Goal: Task Accomplishment & Management: Use online tool/utility

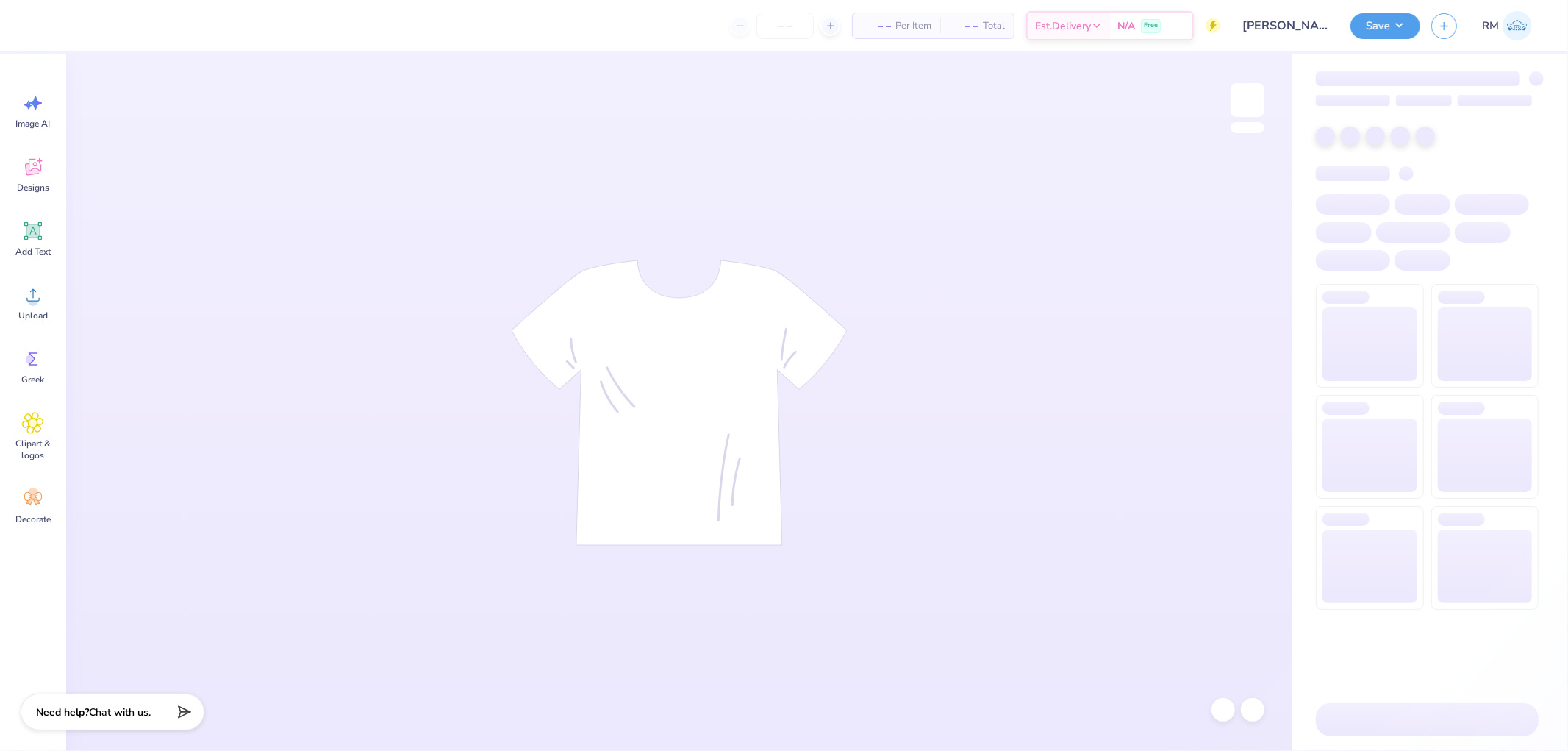
type input "24"
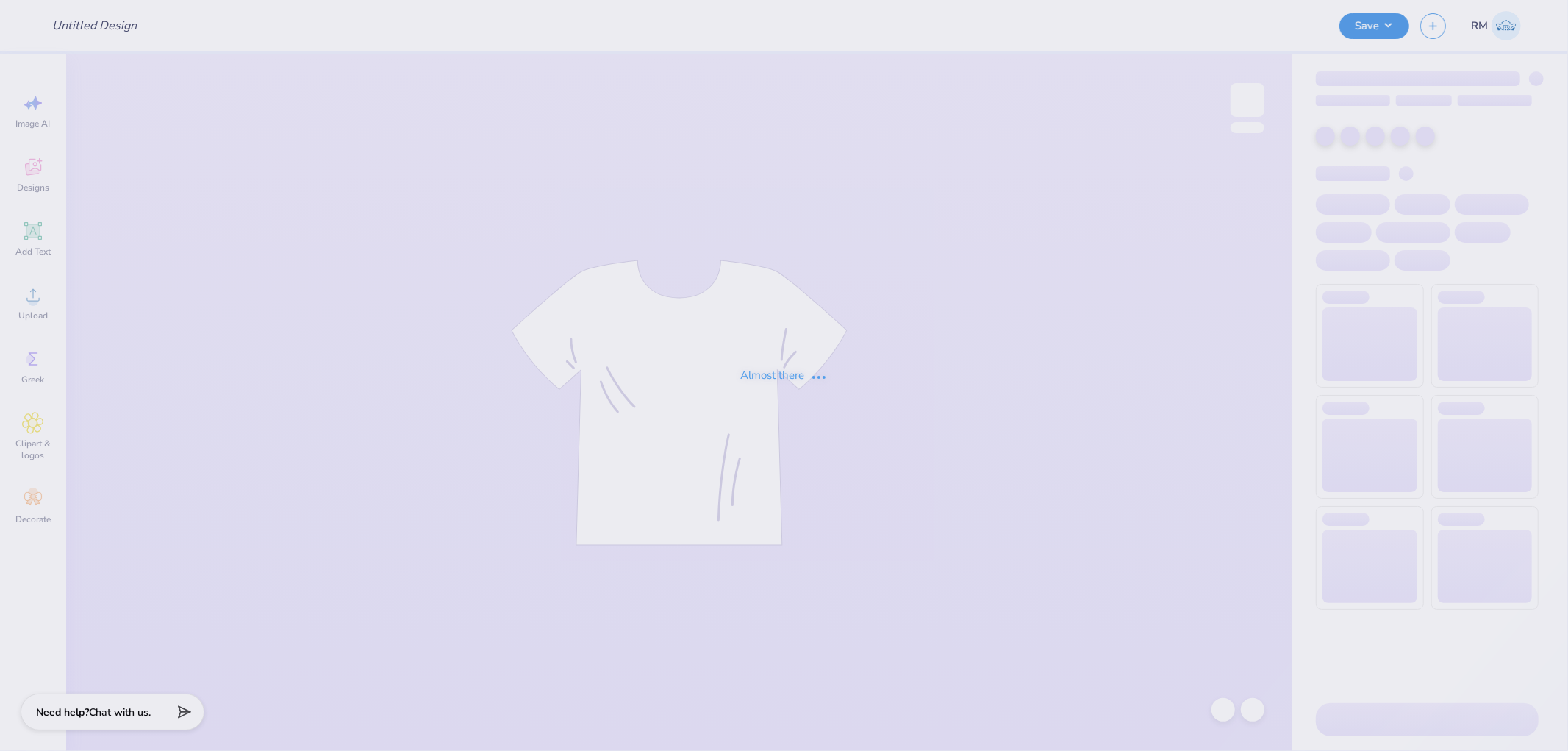
type input "[PERSON_NAME] [PERSON_NAME] : [US_STATE][GEOGRAPHIC_DATA]"
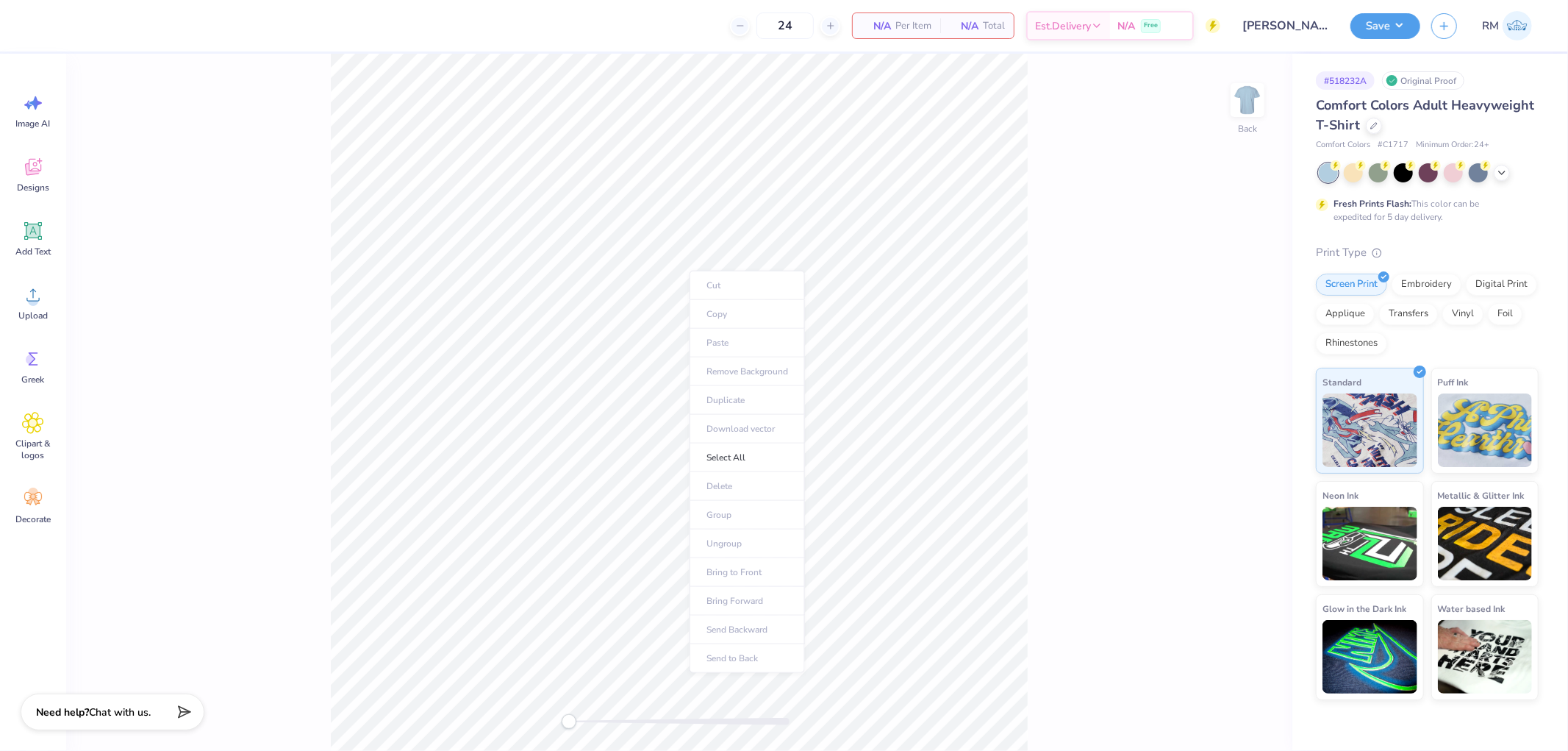
click at [694, 332] on ul "Cut Copy Paste Remove Background Duplicate Download vector Select All Delete Gr…" at bounding box center [747, 472] width 116 height 402
click at [38, 310] on span "Upload" at bounding box center [32, 315] width 29 height 11
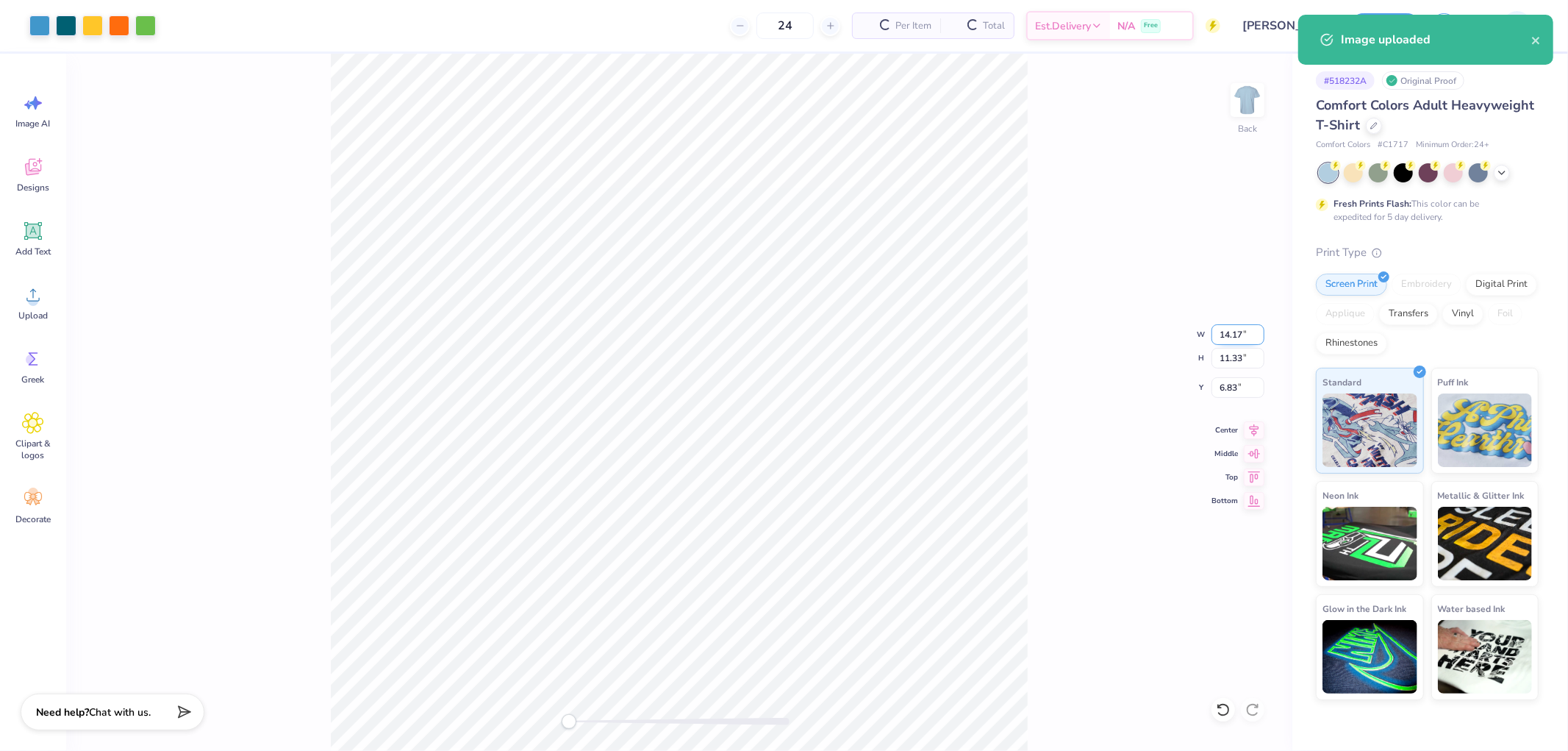
click at [1232, 338] on input "14.17" at bounding box center [1238, 334] width 53 height 21
click at [1236, 395] on input "6.83" at bounding box center [1238, 387] width 53 height 21
type input "12.00"
type input "9.59"
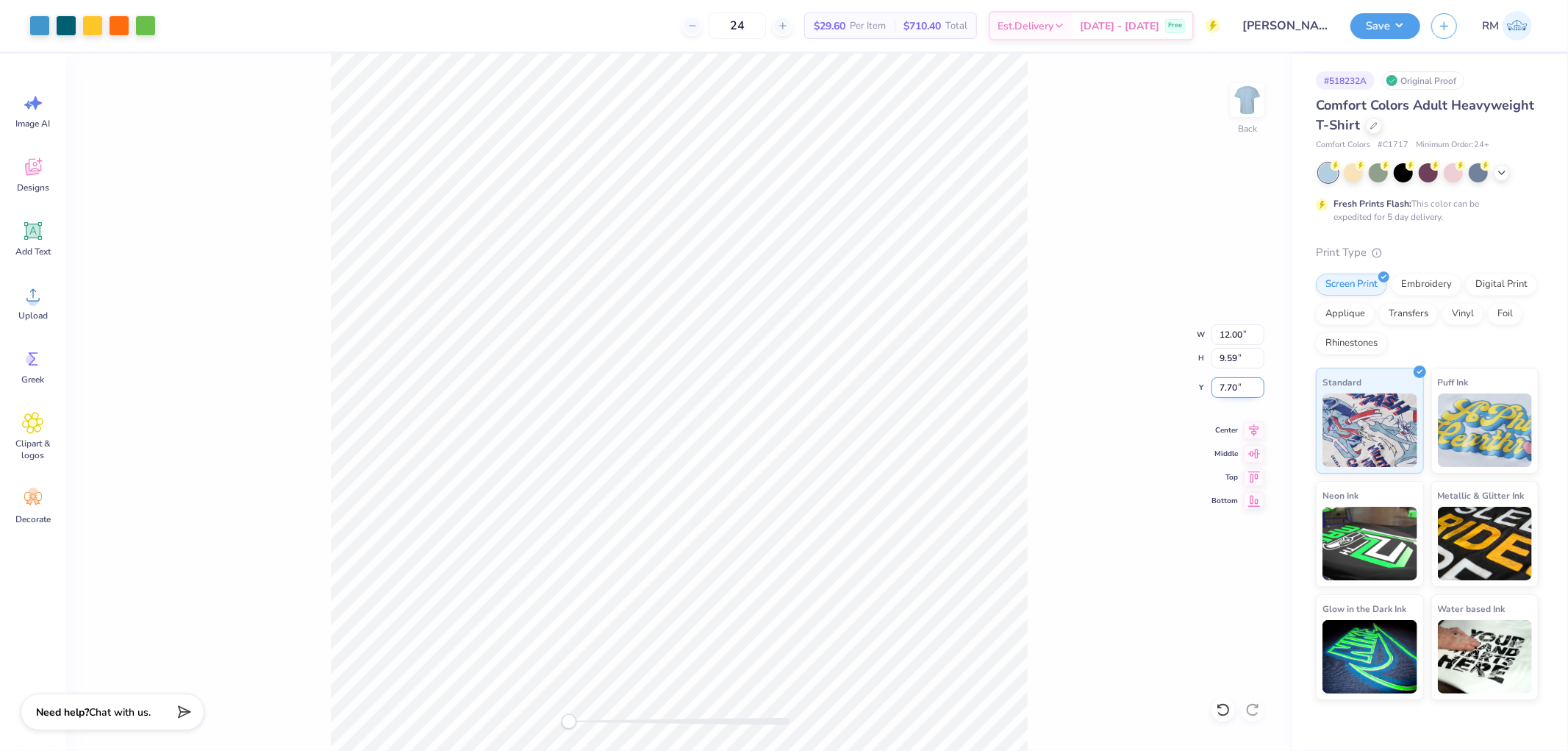
click at [1236, 395] on input "7.70" at bounding box center [1238, 387] width 53 height 21
type input "3"
click at [1381, 13] on button "Save" at bounding box center [1386, 24] width 70 height 26
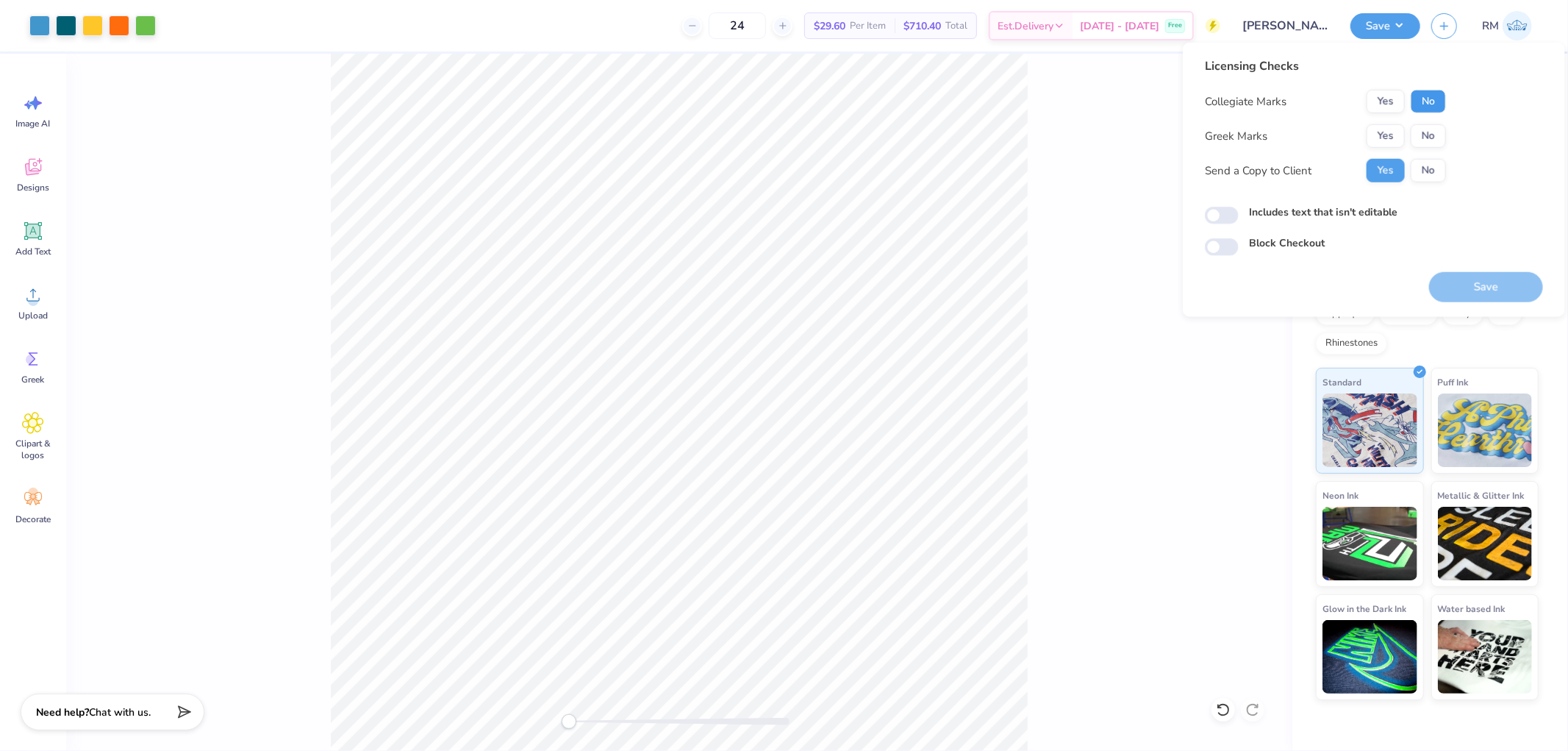
click at [1431, 94] on button "No" at bounding box center [1428, 101] width 35 height 24
click at [1421, 136] on button "No" at bounding box center [1428, 135] width 35 height 24
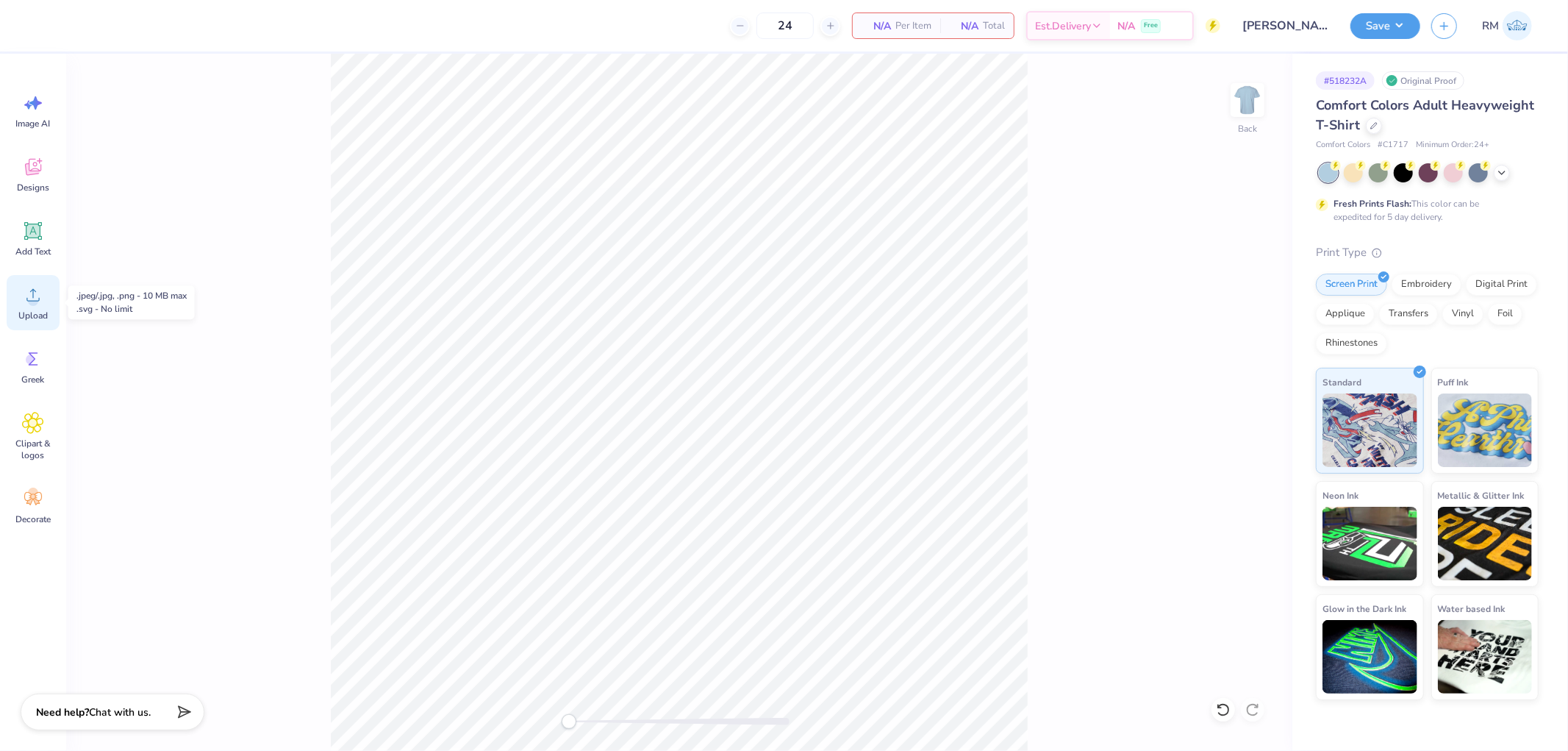
click at [34, 300] on icon at bounding box center [33, 295] width 13 height 12
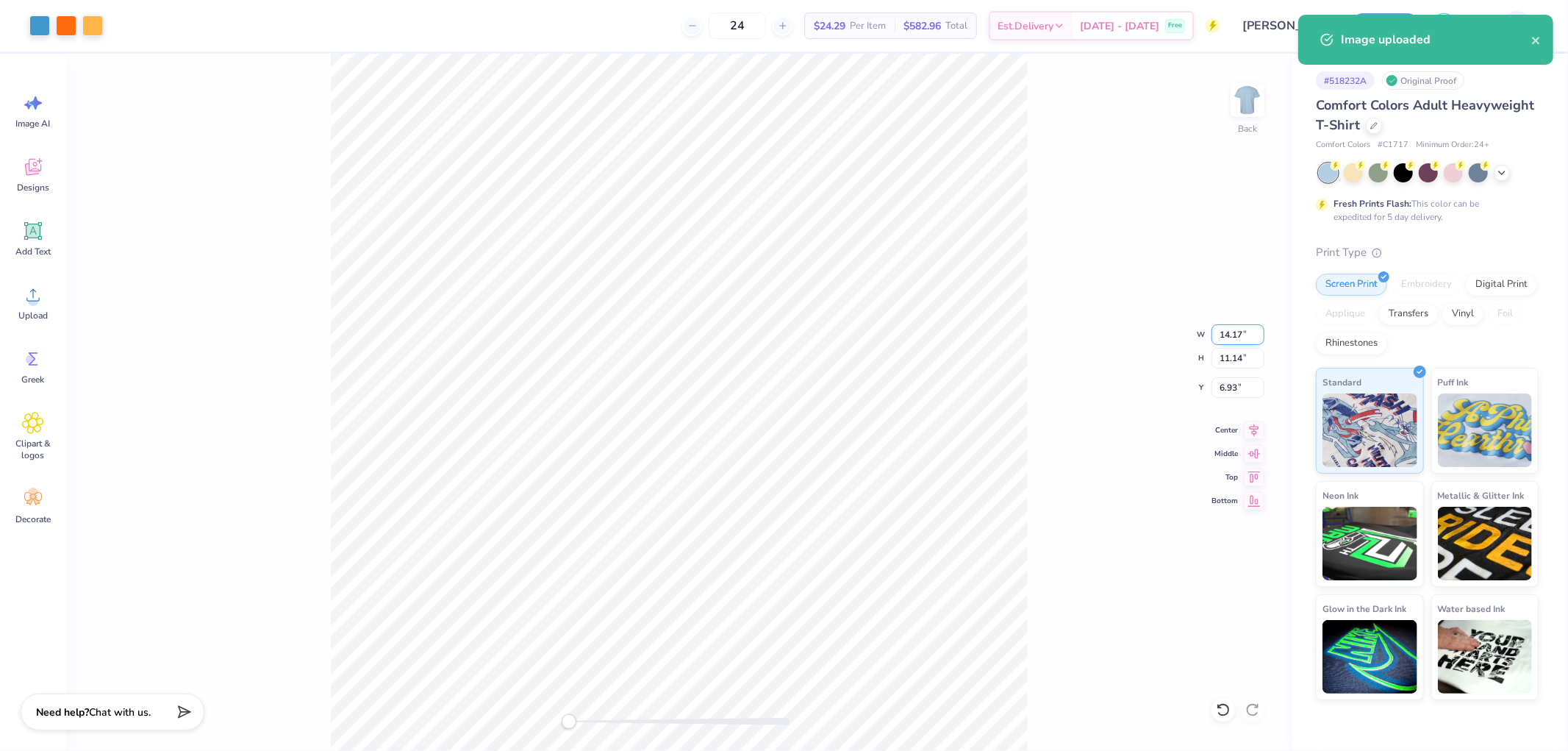
click at [1238, 328] on input "14.17" at bounding box center [1238, 334] width 53 height 21
click at [1219, 384] on input "6.93" at bounding box center [1238, 387] width 53 height 21
type input "12.00"
type input "9.43"
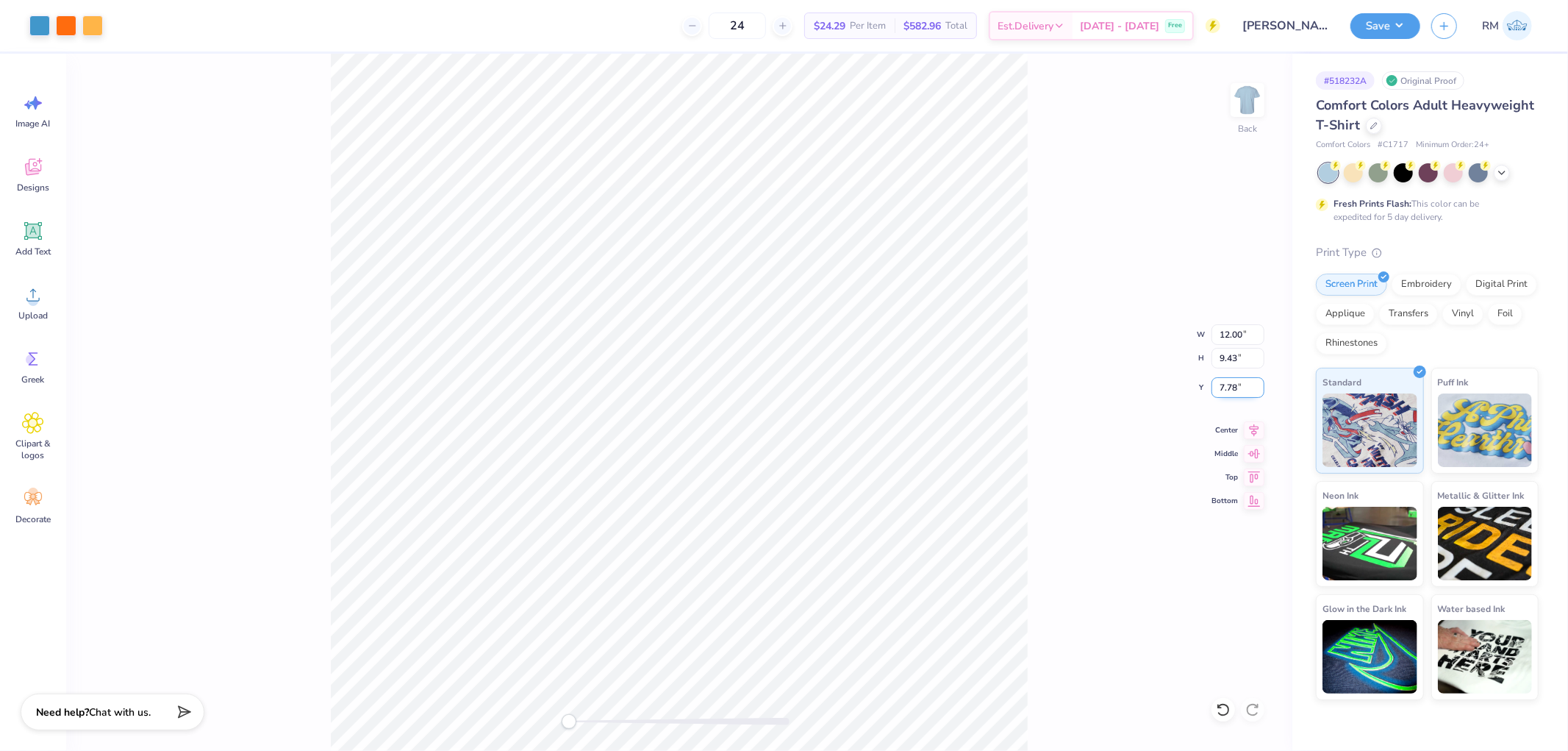
click at [1219, 384] on input "7.78" at bounding box center [1238, 387] width 53 height 21
type input "3"
click at [1394, 31] on button "Save" at bounding box center [1386, 24] width 70 height 26
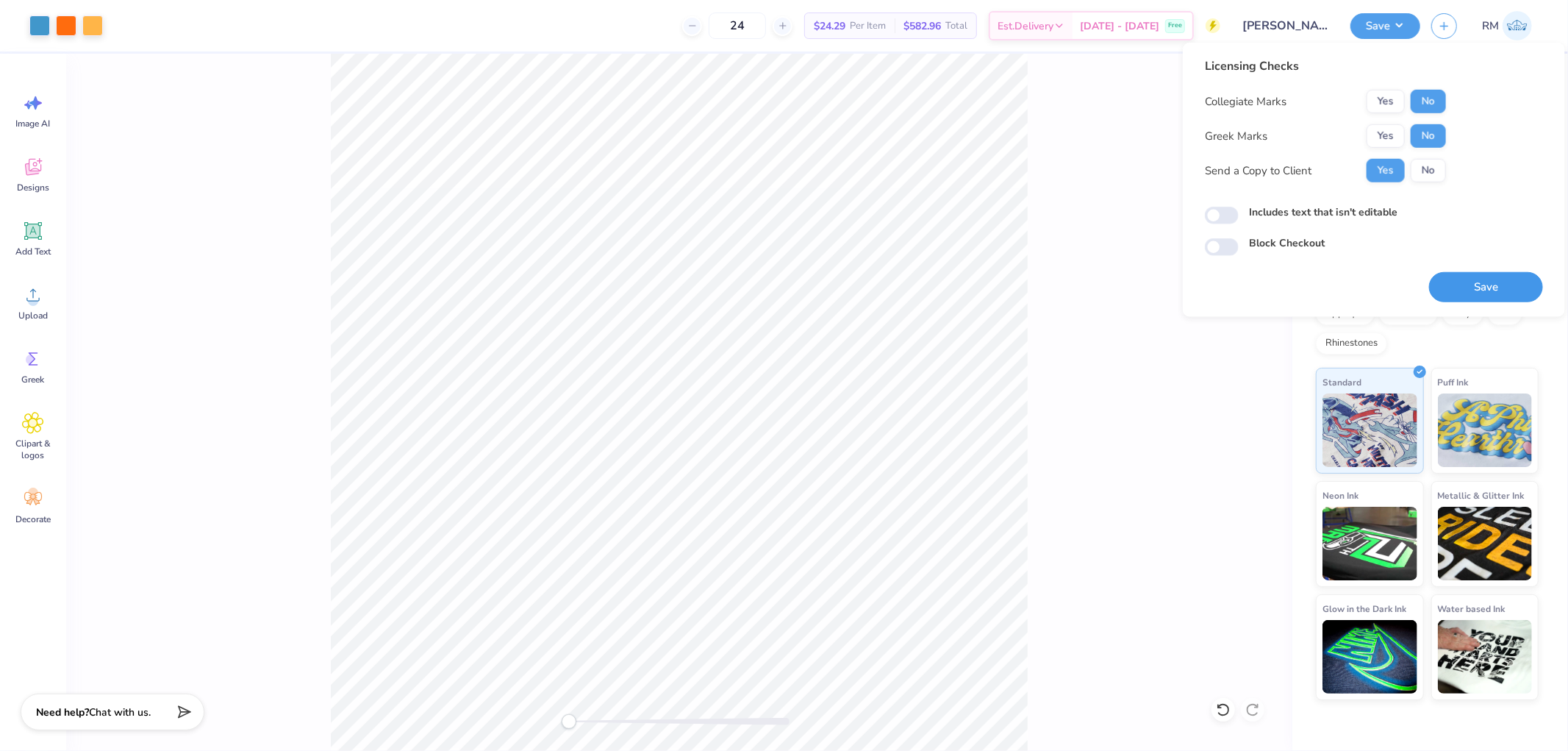
click at [1508, 293] on button "Save" at bounding box center [1487, 287] width 114 height 30
